Goal: Task Accomplishment & Management: Use online tool/utility

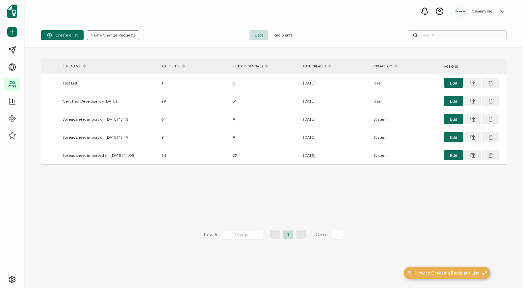
click at [440, 37] on input "text" at bounding box center [457, 35] width 99 height 10
type input "aa"
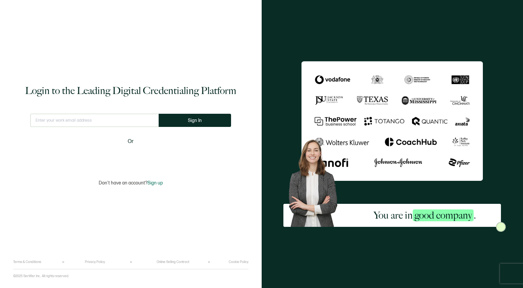
click at [149, 119] on input "text" at bounding box center [94, 120] width 128 height 13
click at [50, 120] on input "lossiefreeman" at bounding box center [94, 120] width 128 height 13
click at [77, 119] on input "[PERSON_NAME].[PERSON_NAME]" at bounding box center [94, 120] width 128 height 13
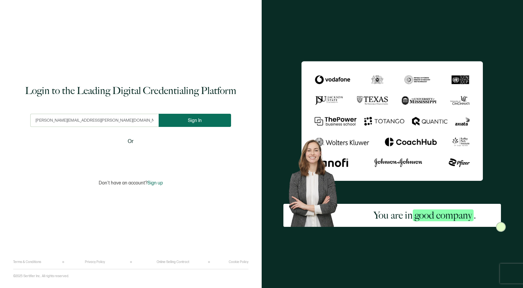
type input "[PERSON_NAME][EMAIL_ADDRESS][PERSON_NAME][DOMAIN_NAME]"
click at [180, 119] on button "Sign In" at bounding box center [195, 120] width 72 height 13
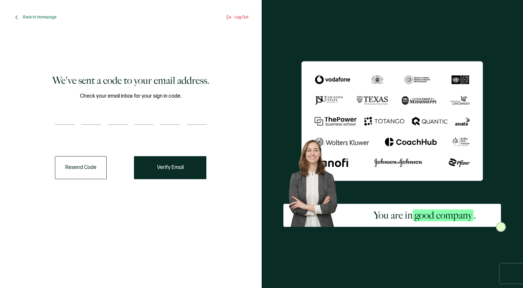
click at [67, 119] on input "number" at bounding box center [65, 118] width 20 height 13
paste input "8"
type input "8"
type input "6"
type input "3"
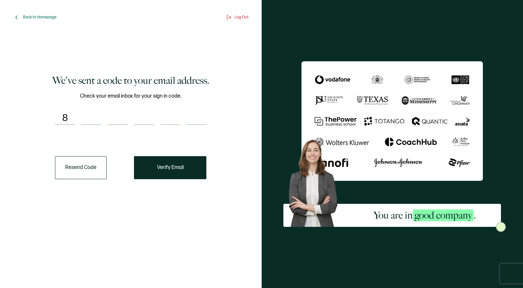
type input "9"
type input "2"
type input "9"
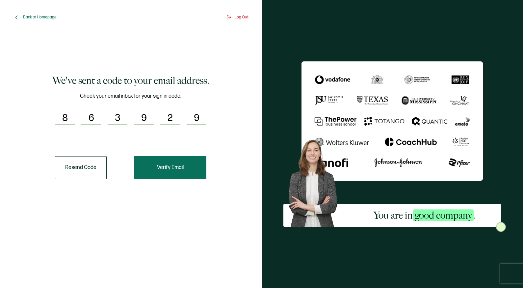
click at [172, 168] on span "Verify Email" at bounding box center [170, 167] width 27 height 5
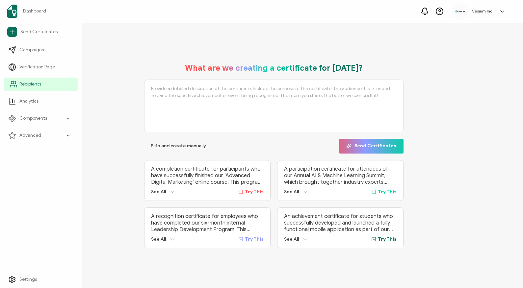
click at [30, 83] on span "Recipients" at bounding box center [30, 84] width 22 height 7
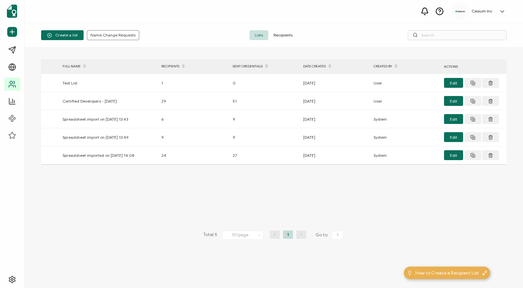
click at [284, 34] on span "Recipients" at bounding box center [283, 35] width 30 height 10
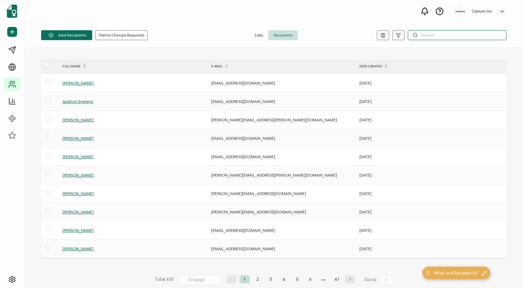
click at [438, 36] on input "text" at bounding box center [457, 35] width 99 height 10
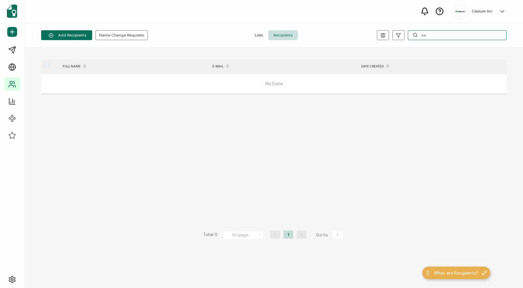
type input "a"
type input "i"
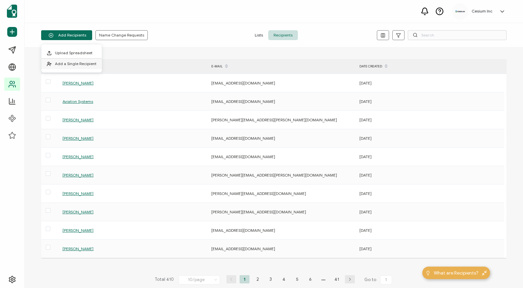
click at [66, 64] on span "Add a Single Recipient" at bounding box center [75, 63] width 41 height 5
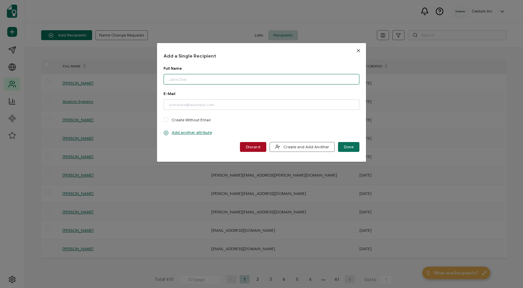
click at [180, 81] on input "dialog" at bounding box center [262, 79] width 196 height 11
type input "Indrones Solutions"
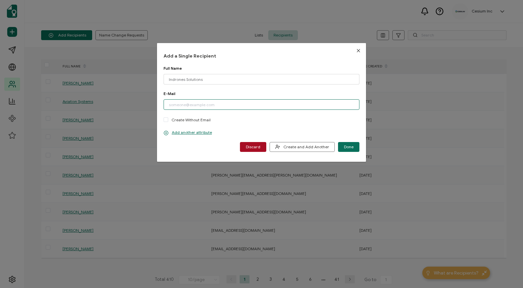
click at [215, 105] on input "dialog" at bounding box center [262, 104] width 196 height 11
paste input "[EMAIL_ADDRESS][DOMAIN_NAME]"
click at [169, 105] on input "[EMAIL_ADDRESS][DOMAIN_NAME]" at bounding box center [262, 104] width 196 height 11
type input "[EMAIL_ADDRESS][DOMAIN_NAME]"
click at [348, 147] on span "Done" at bounding box center [349, 147] width 10 height 4
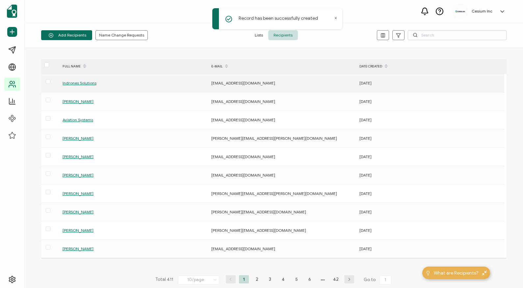
click at [81, 83] on span "Indrones Solutions" at bounding box center [80, 83] width 34 height 5
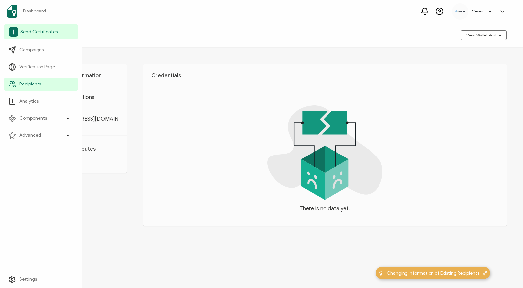
click at [36, 32] on span "Send Certificates" at bounding box center [38, 32] width 37 height 7
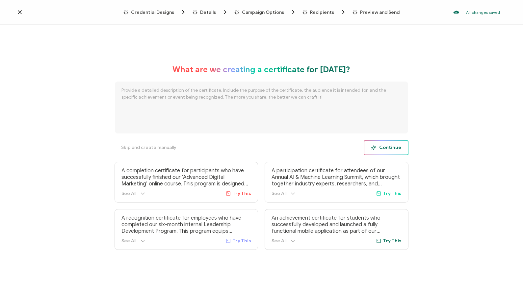
click at [388, 149] on span "Continue" at bounding box center [386, 148] width 30 height 5
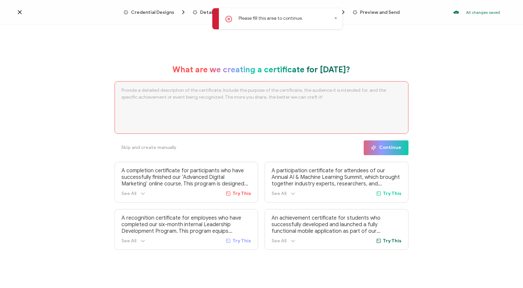
click at [227, 20] on icon at bounding box center [229, 19] width 7 height 7
click at [229, 18] on icon at bounding box center [229, 19] width 7 height 7
click at [229, 19] on icon at bounding box center [229, 19] width 2 height 2
click at [336, 18] on icon at bounding box center [336, 18] width 2 height 2
click at [262, 13] on span "Campaign Options" at bounding box center [263, 12] width 42 height 5
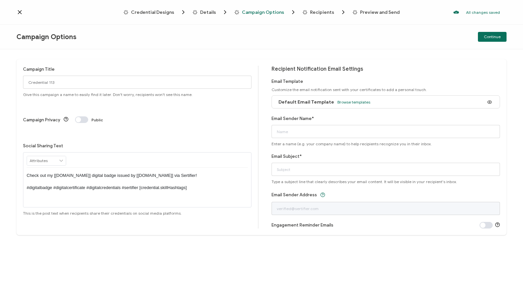
click at [208, 12] on span "Details" at bounding box center [208, 12] width 16 height 5
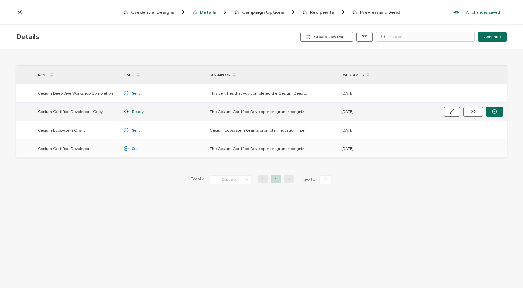
click at [69, 113] on span "Cesium Certified Developer - Copy" at bounding box center [70, 112] width 65 height 8
click at [138, 111] on span "Ready" at bounding box center [138, 112] width 12 height 8
click at [295, 112] on span "The Cesium Certified Developer program recognizes technical expertise on the Ce…" at bounding box center [259, 112] width 99 height 8
click at [451, 113] on icon "button" at bounding box center [452, 112] width 4 height 4
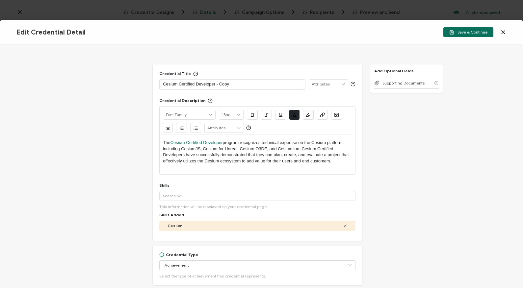
click at [505, 31] on icon at bounding box center [503, 32] width 7 height 7
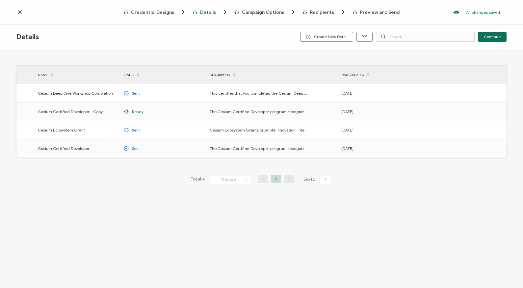
click at [19, 13] on icon at bounding box center [19, 12] width 7 height 7
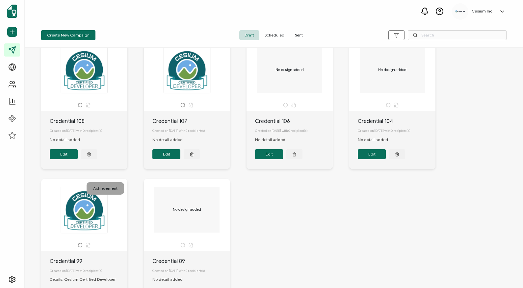
scroll to position [178, 0]
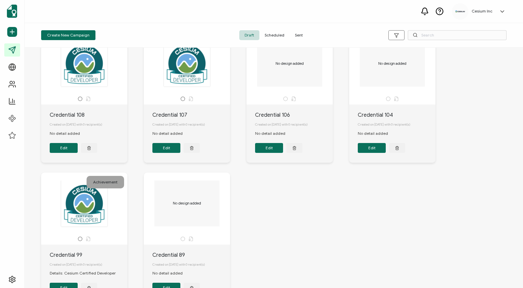
click at [86, 75] on div at bounding box center [84, 64] width 69 height 47
click at [85, 81] on div at bounding box center [84, 64] width 69 height 47
click at [300, 36] on span "Sent" at bounding box center [299, 35] width 18 height 10
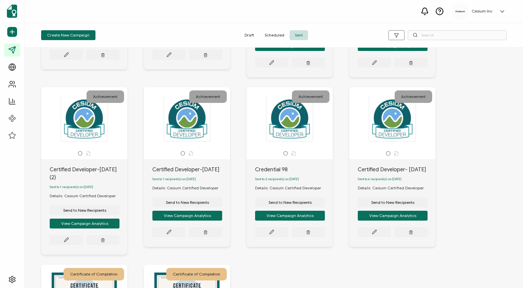
scroll to position [158, 0]
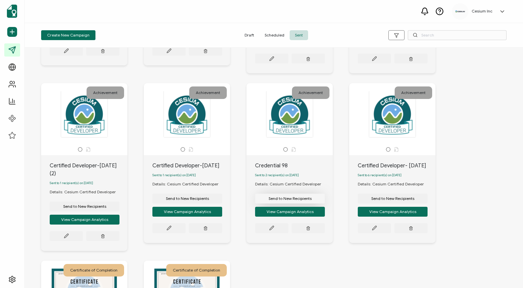
click at [106, 23] on span "Send to New Recipients" at bounding box center [84, 21] width 43 height 4
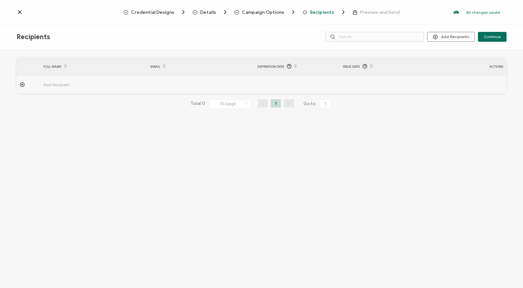
click at [23, 84] on icon at bounding box center [22, 84] width 5 height 5
click at [77, 102] on input "text" at bounding box center [72, 103] width 58 height 11
type input "a"
type input "i"
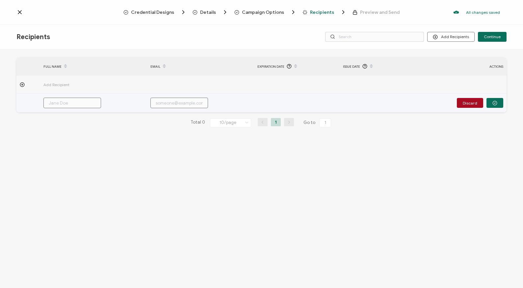
type input "i"
type input "in"
type input "ind"
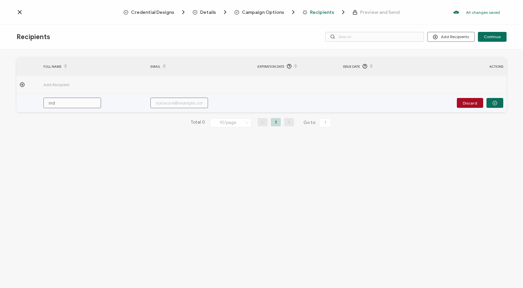
type input "indr"
type input "indro"
type input "indron"
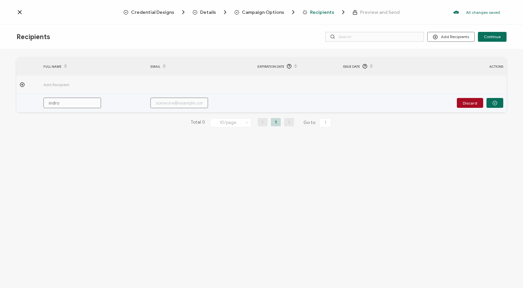
type input "indron"
type input "indrone"
type input "indrones"
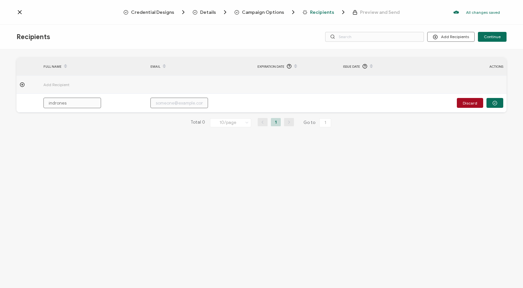
drag, startPoint x: 70, startPoint y: 106, endPoint x: -3, endPoint y: 102, distance: 73.2
click at [0, 102] on html "Credential Designs Details Campaign Options Recipients Preview and Send All cha…" at bounding box center [261, 144] width 523 height 288
click at [343, 38] on input "text" at bounding box center [374, 37] width 99 height 10
type input "indrones"
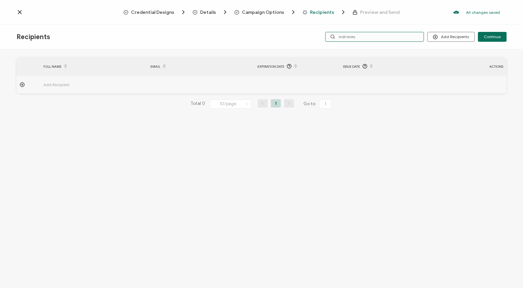
click at [362, 36] on input "indrones" at bounding box center [374, 37] width 99 height 10
click at [303, 38] on div "Recipients Add Recipients Upload Recipients Import From Recipients Import From …" at bounding box center [261, 37] width 523 height 25
drag, startPoint x: 362, startPoint y: 37, endPoint x: 343, endPoint y: 37, distance: 19.1
click at [343, 37] on input "indrones" at bounding box center [374, 37] width 99 height 10
type input "i"
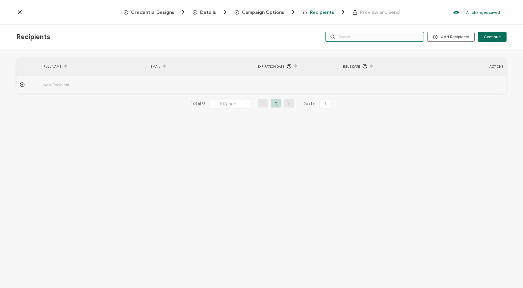
click at [338, 37] on input "text" at bounding box center [374, 37] width 99 height 10
type input "inf"
click at [354, 38] on input "inf" at bounding box center [374, 37] width 99 height 10
type input "info@"
click at [352, 38] on input "info@" at bounding box center [374, 37] width 99 height 10
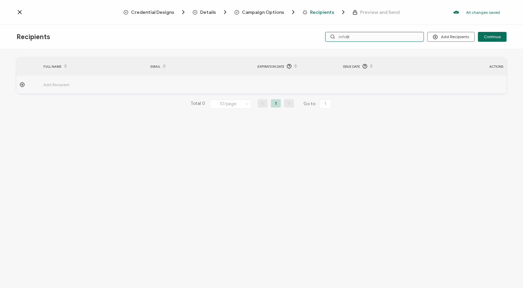
drag, startPoint x: 352, startPoint y: 38, endPoint x: 332, endPoint y: 36, distance: 20.2
click at [331, 38] on input "info@" at bounding box center [374, 37] width 99 height 10
click at [438, 35] on circle at bounding box center [435, 37] width 4 height 4
click at [451, 65] on span "Import From Recipients" at bounding box center [464, 65] width 43 height 5
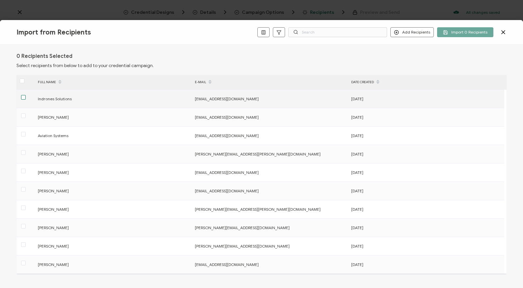
click at [24, 96] on span at bounding box center [23, 97] width 5 height 5
click at [26, 95] on input "checkbox" at bounding box center [26, 95] width 0 height 0
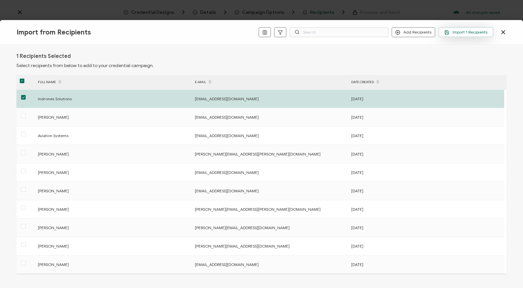
click at [460, 32] on span "Import 1 Recipients" at bounding box center [466, 32] width 43 height 5
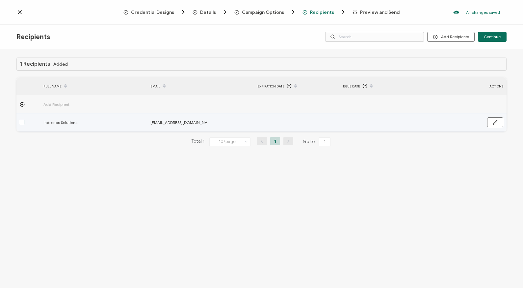
click at [21, 123] on span at bounding box center [22, 122] width 5 height 5
click at [24, 120] on input "checkbox" at bounding box center [24, 120] width 0 height 0
click at [493, 122] on button "button" at bounding box center [495, 123] width 16 height 10
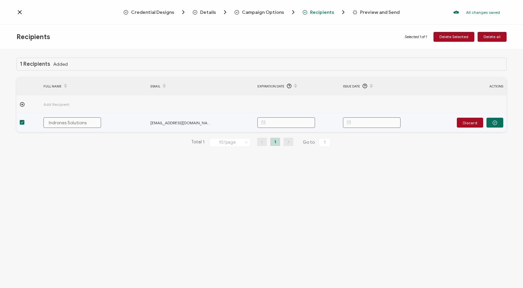
click at [378, 125] on input "text" at bounding box center [372, 123] width 58 height 11
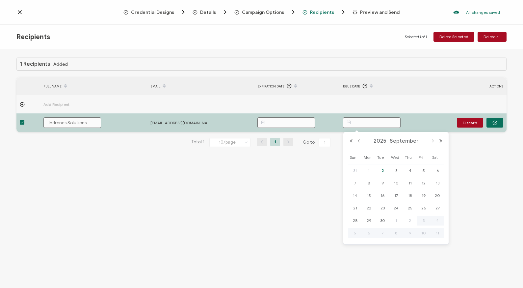
click at [383, 170] on span "2" at bounding box center [383, 171] width 8 height 8
type input "[DATE]"
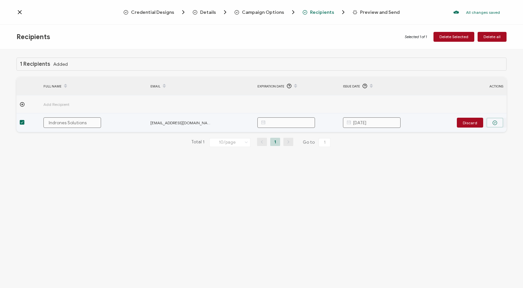
click at [497, 123] on circle "button" at bounding box center [495, 123] width 4 height 4
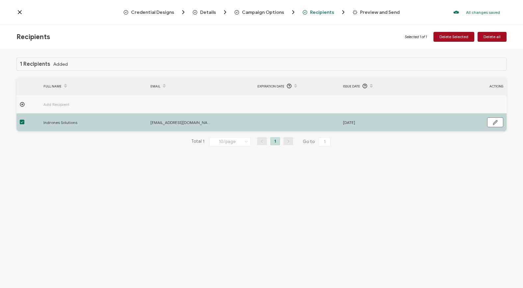
click at [374, 11] on span "Preview and Send" at bounding box center [380, 12] width 40 height 5
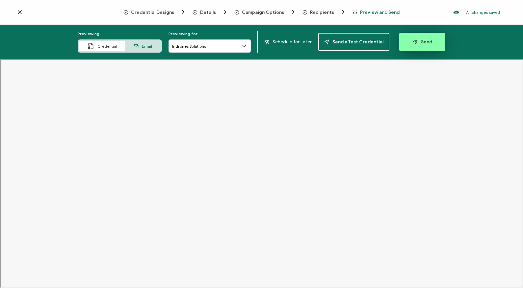
click at [420, 42] on span "Send" at bounding box center [422, 42] width 19 height 5
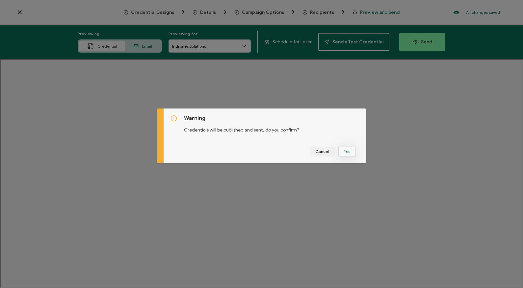
click at [347, 153] on button "Yes" at bounding box center [347, 152] width 18 height 10
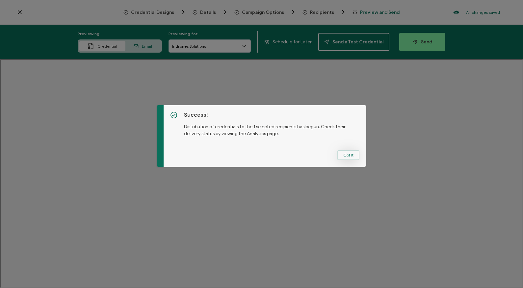
click at [347, 156] on button "Got It" at bounding box center [349, 155] width 22 height 10
